Goal: Navigation & Orientation: Find specific page/section

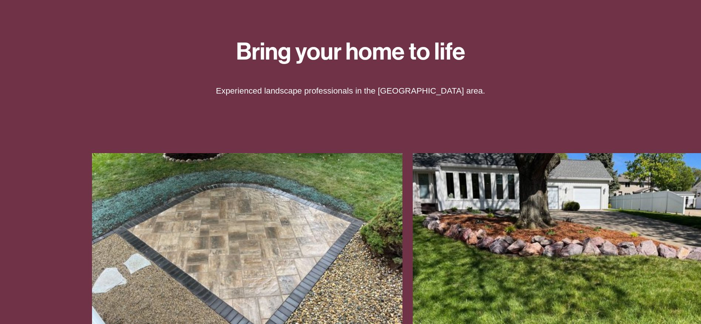
scroll to position [74, 0]
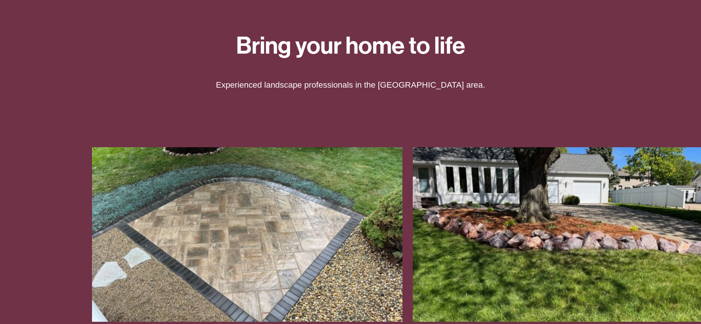
click at [133, 82] on div "Bring your home to life Experienced landscape professionals in the Bloomington-…" at bounding box center [350, 57] width 701 height 78
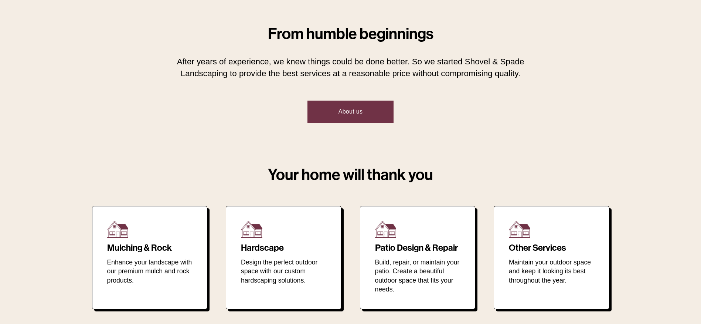
scroll to position [443, 0]
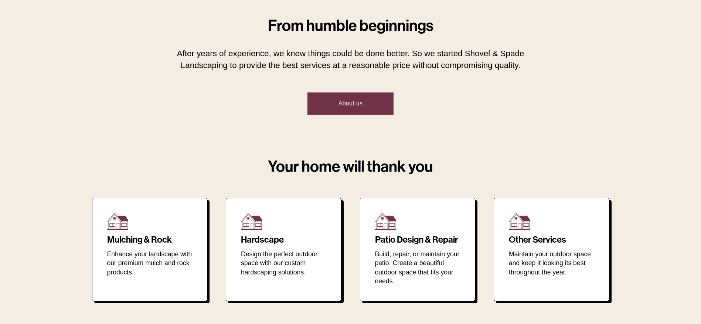
click at [149, 267] on p "Enhance your landscape with our premium mulch and rock products." at bounding box center [149, 262] width 85 height 27
click at [154, 251] on p "Enhance your landscape with our premium mulch and rock products." at bounding box center [149, 262] width 85 height 27
click at [268, 256] on p "Design the perfect outdoor space with our custom hardscaping solutions." at bounding box center [283, 262] width 85 height 27
click at [439, 253] on p "Build, repair, or maintain your patio. Create a beautiful outdoor space that fi…" at bounding box center [417, 267] width 85 height 37
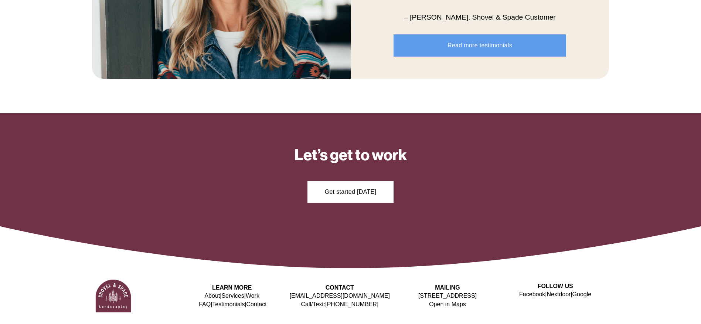
scroll to position [965, 0]
click at [347, 190] on link "Get started [DATE]" at bounding box center [350, 192] width 86 height 22
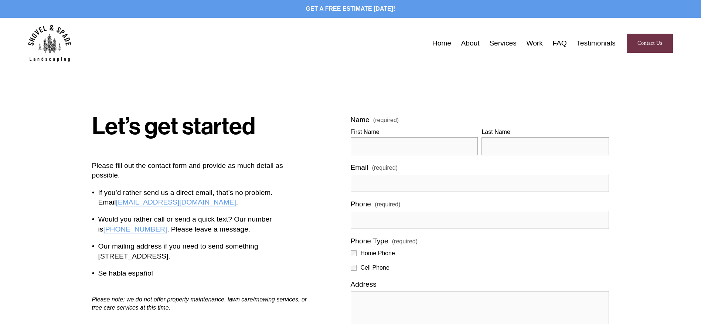
click at [602, 42] on link "Testimonials" at bounding box center [595, 43] width 39 height 11
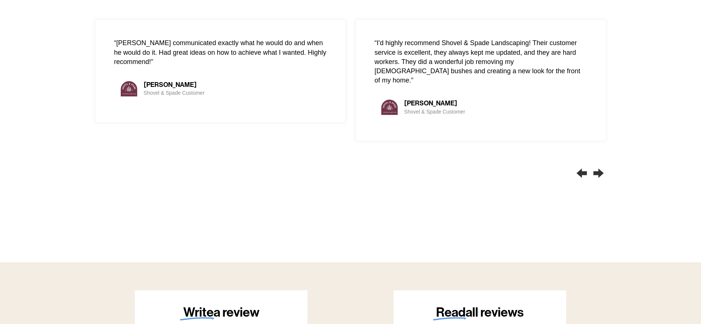
scroll to position [517, 0]
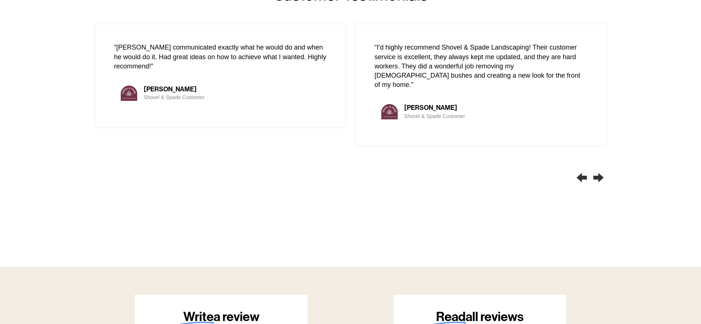
click at [599, 178] on div "Next slide" at bounding box center [598, 177] width 14 height 22
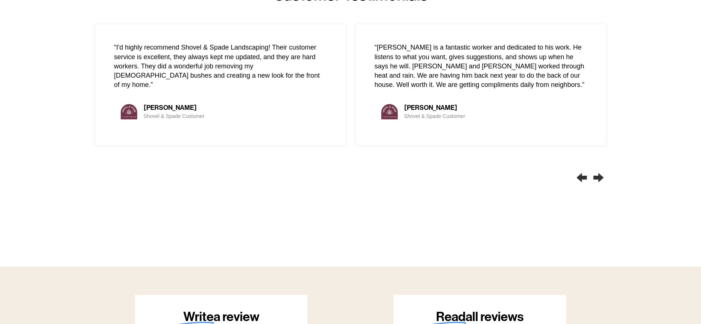
click at [598, 178] on div "Next slide" at bounding box center [598, 177] width 14 height 22
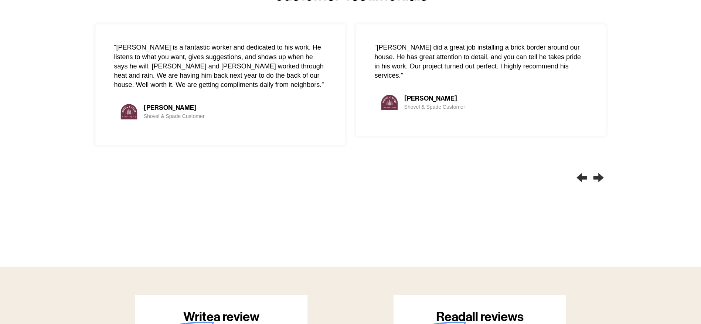
click at [598, 178] on div "Next slide" at bounding box center [598, 177] width 14 height 22
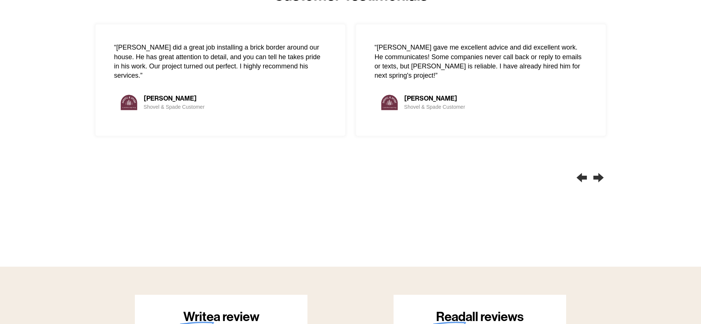
click at [597, 180] on div "Next slide" at bounding box center [598, 177] width 14 height 22
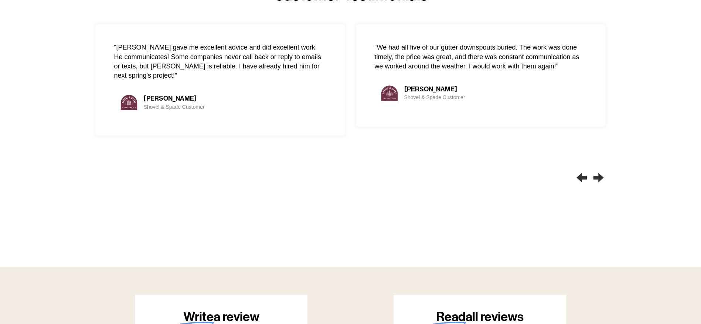
click at [602, 178] on div "Next slide" at bounding box center [598, 177] width 14 height 22
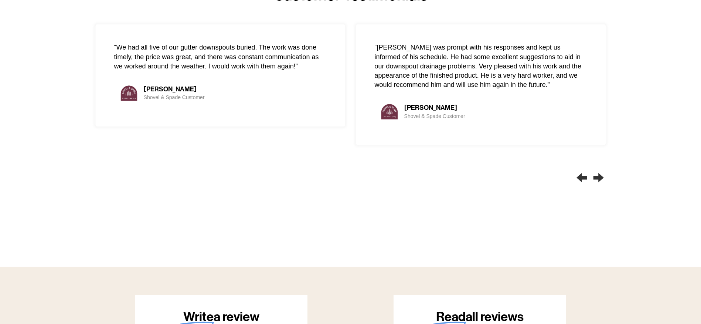
click at [602, 178] on div "Next slide" at bounding box center [598, 177] width 14 height 22
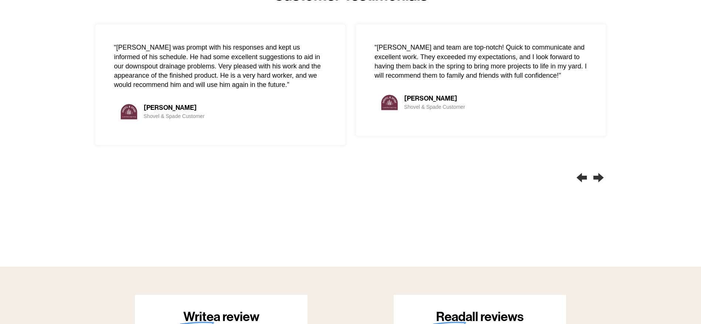
click at [602, 178] on div "Next slide" at bounding box center [598, 177] width 14 height 22
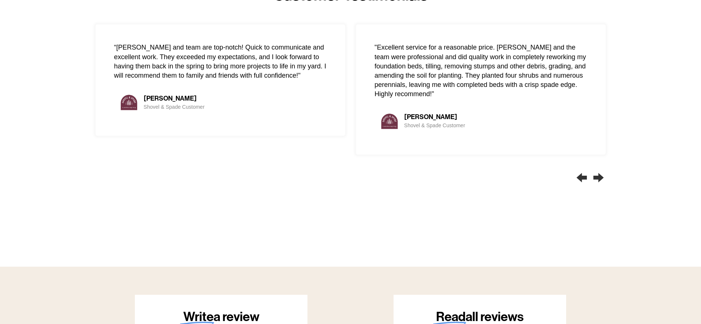
click at [601, 178] on div "Next slide" at bounding box center [598, 177] width 14 height 22
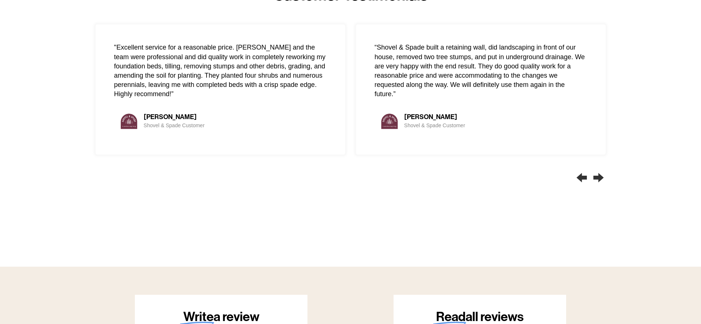
click at [601, 178] on div "Next slide" at bounding box center [598, 177] width 14 height 22
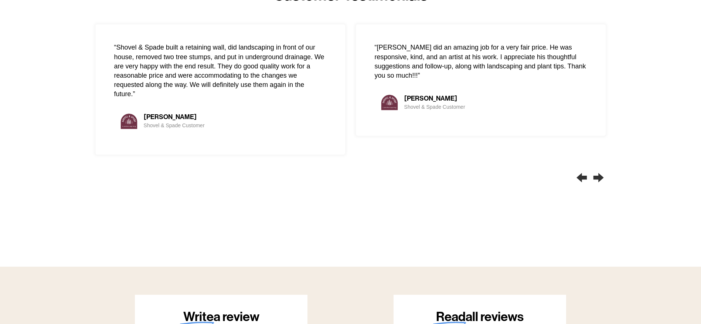
click at [598, 175] on div "Next slide" at bounding box center [598, 177] width 14 height 22
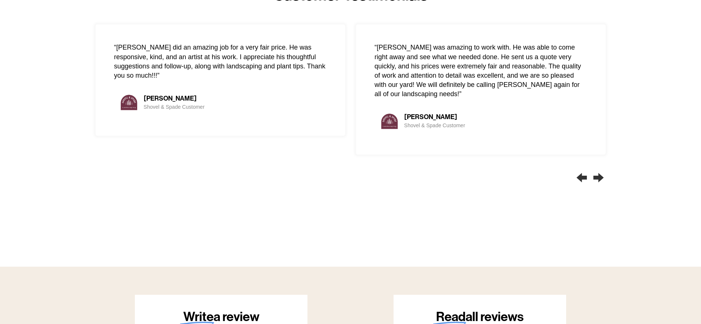
click at [599, 176] on div "Next slide" at bounding box center [598, 177] width 14 height 22
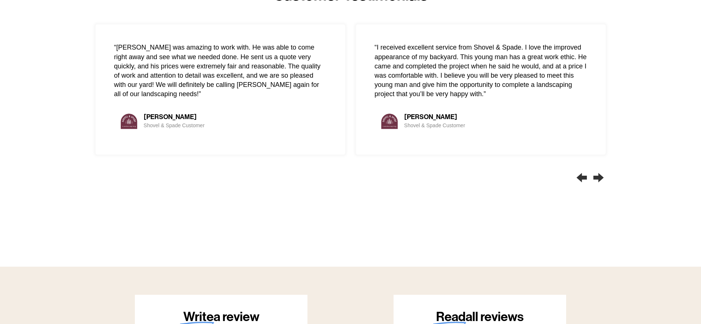
click at [598, 178] on div "Next slide" at bounding box center [598, 177] width 14 height 22
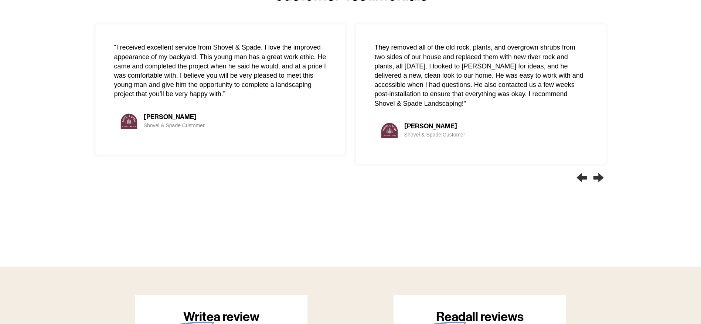
click at [597, 183] on div "Next slide" at bounding box center [598, 177] width 14 height 22
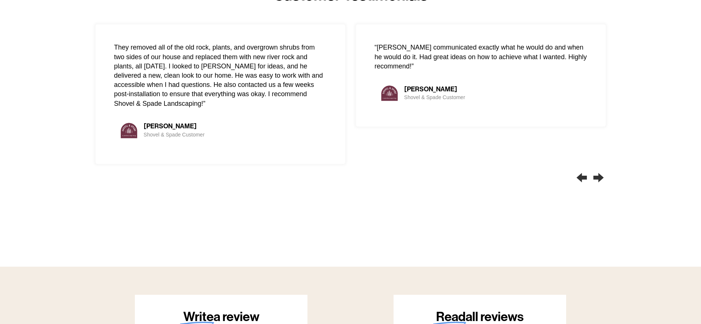
click at [597, 183] on div "Next slide" at bounding box center [598, 177] width 14 height 22
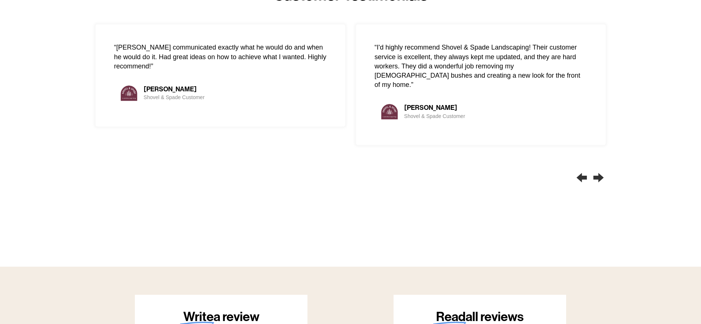
click at [597, 183] on div "Next slide" at bounding box center [598, 177] width 14 height 22
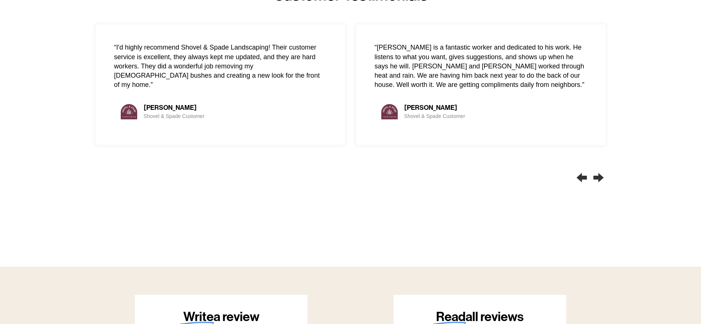
click at [597, 183] on div "Next slide" at bounding box center [598, 177] width 14 height 22
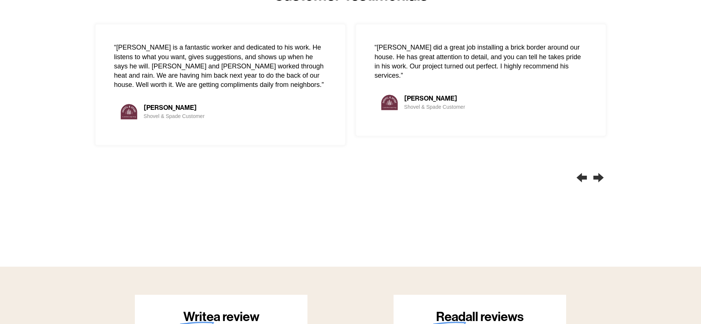
click at [597, 184] on div "Next slide" at bounding box center [598, 177] width 14 height 22
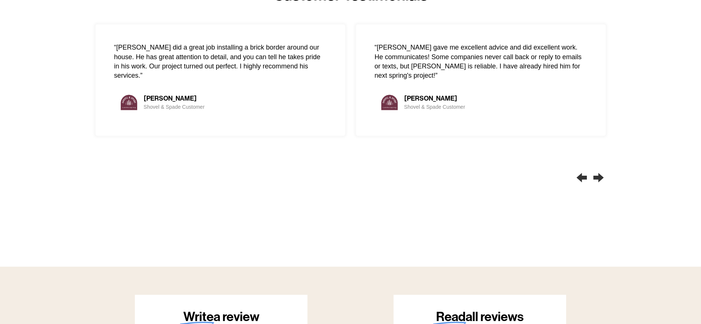
click at [597, 184] on div "Next slide" at bounding box center [598, 177] width 14 height 22
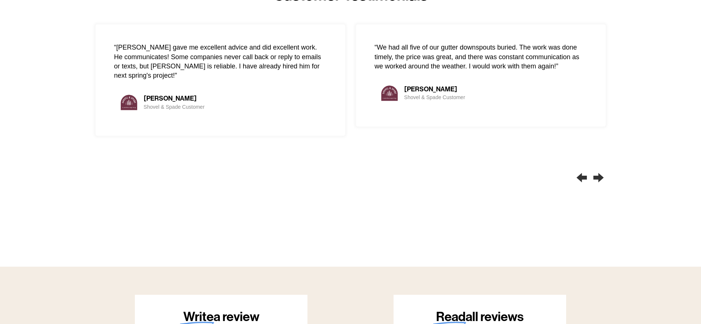
click at [597, 184] on div "Next slide" at bounding box center [598, 177] width 14 height 22
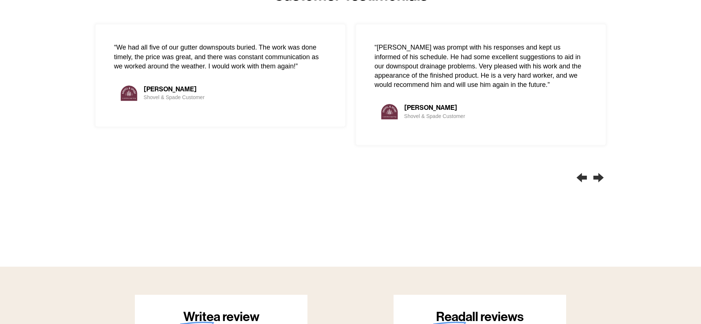
click at [597, 184] on div "Next slide" at bounding box center [598, 177] width 14 height 22
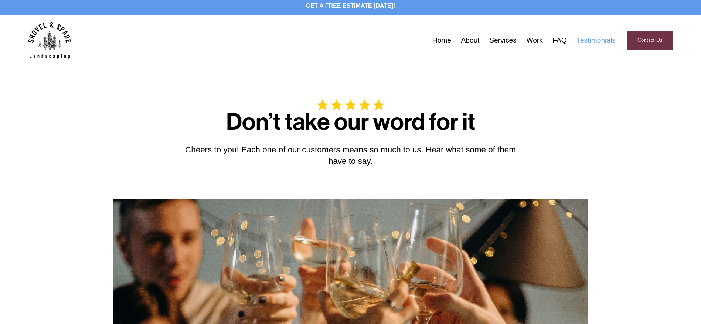
scroll to position [0, 0]
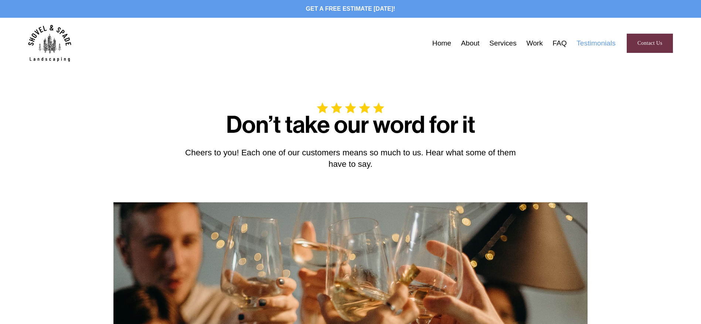
click at [536, 45] on link "Work" at bounding box center [534, 43] width 16 height 11
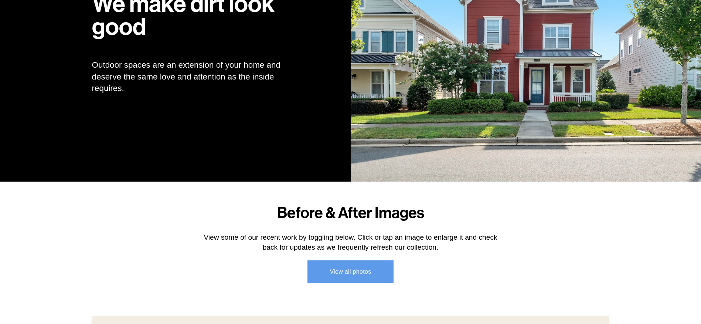
scroll to position [148, 0]
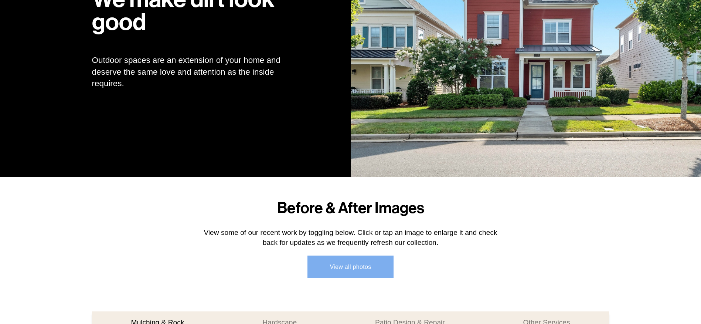
click at [351, 264] on link "View all photos" at bounding box center [350, 266] width 86 height 22
